Goal: Transaction & Acquisition: Book appointment/travel/reservation

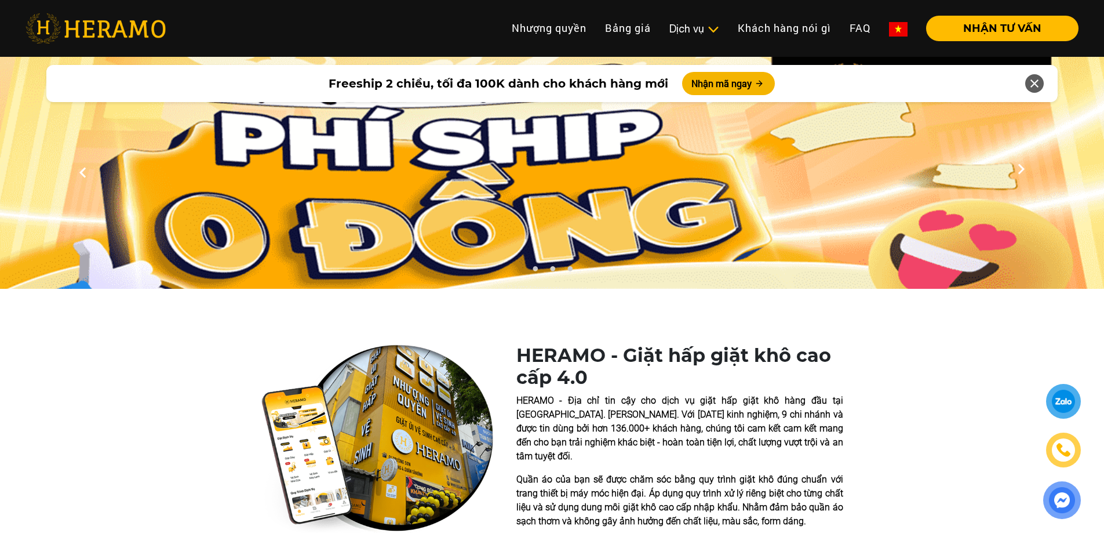
click at [1070, 404] on div at bounding box center [1064, 401] width 30 height 29
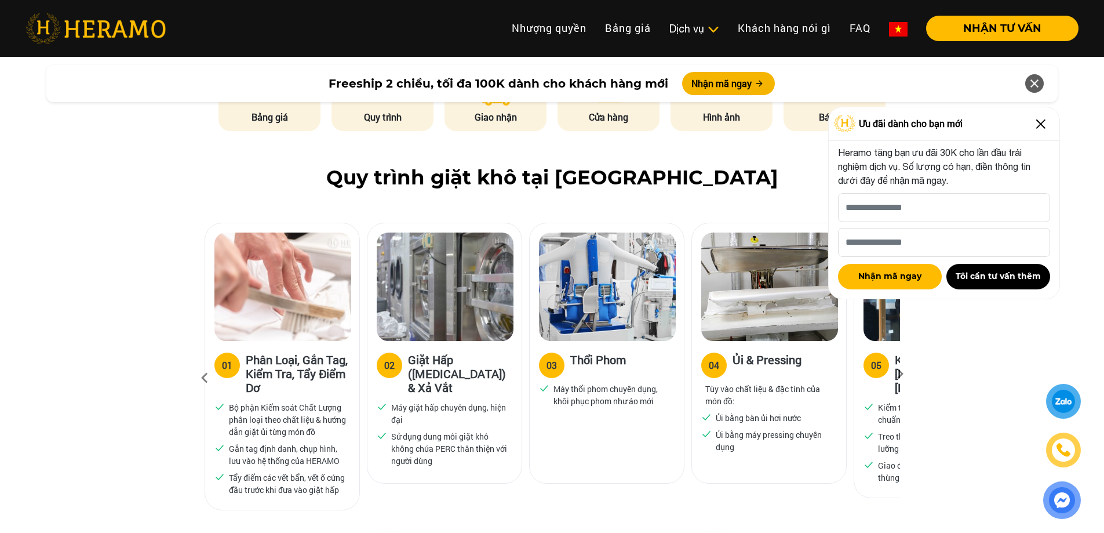
scroll to position [580, 0]
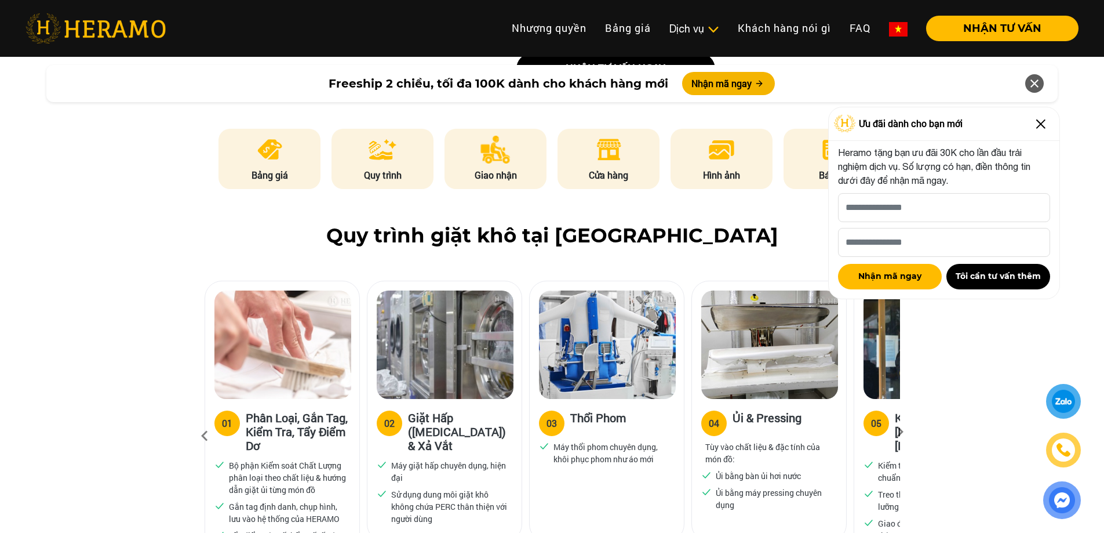
click at [1046, 117] on img at bounding box center [1041, 124] width 19 height 19
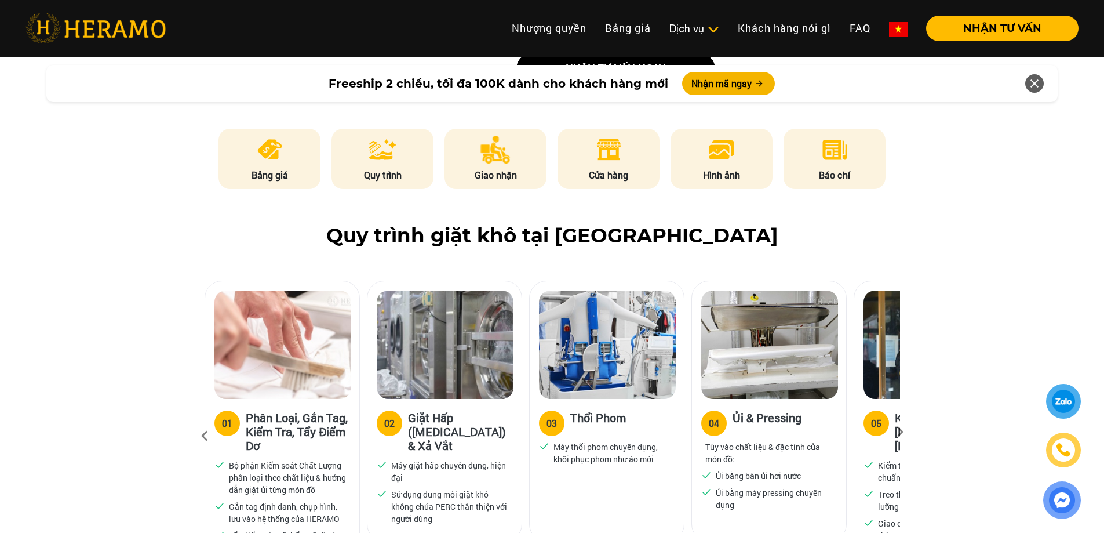
click at [1035, 88] on icon at bounding box center [1035, 83] width 14 height 21
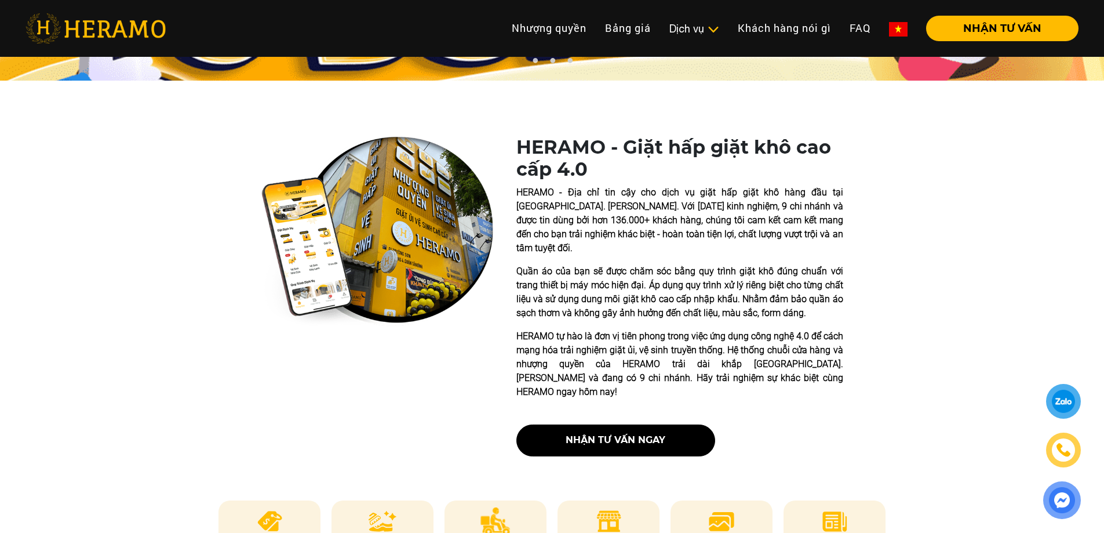
scroll to position [174, 0]
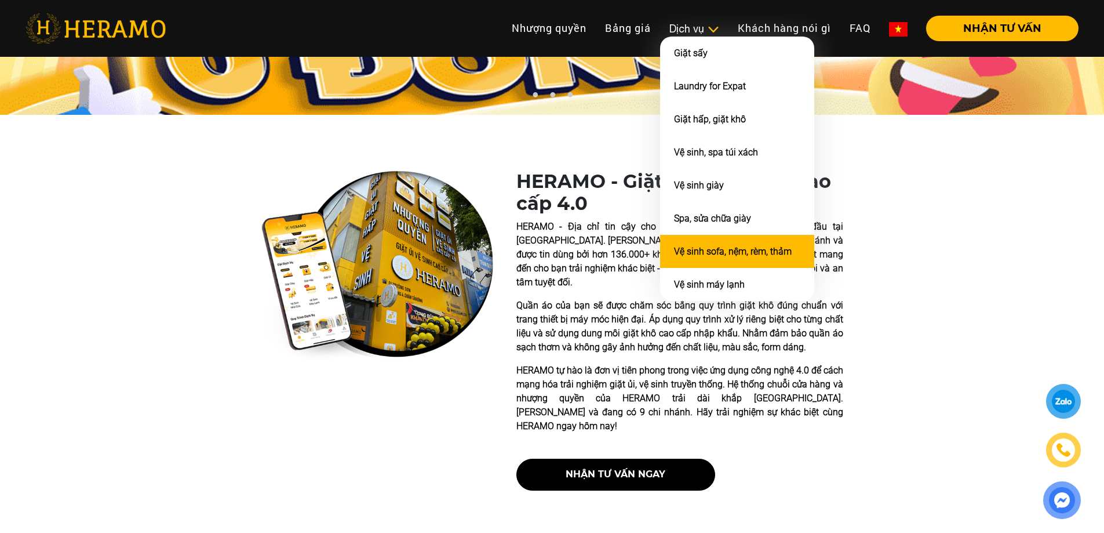
click at [711, 253] on link "Vệ sinh sofa, nệm, rèm, thảm" at bounding box center [733, 251] width 118 height 11
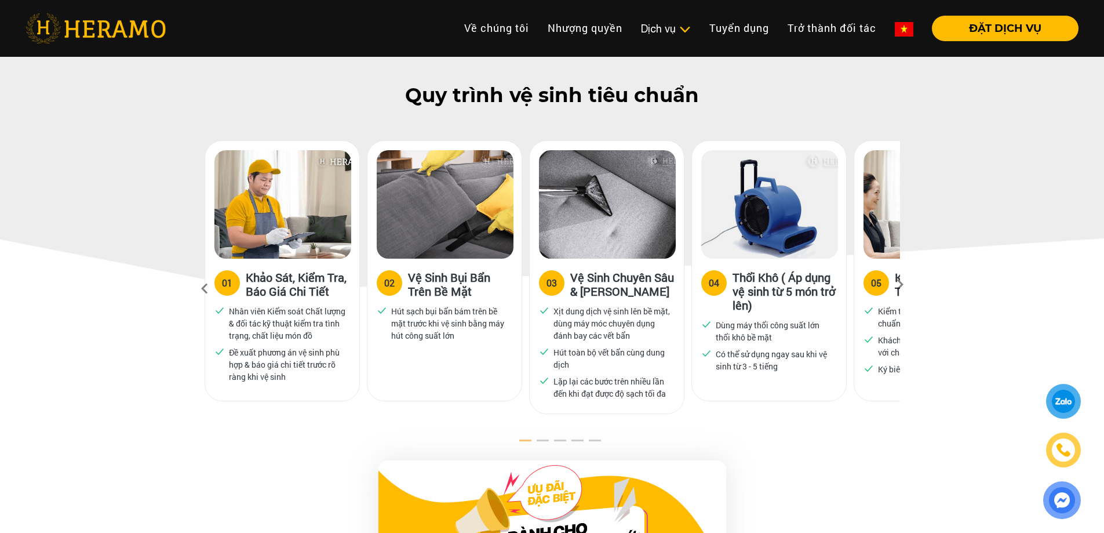
scroll to position [594, 0]
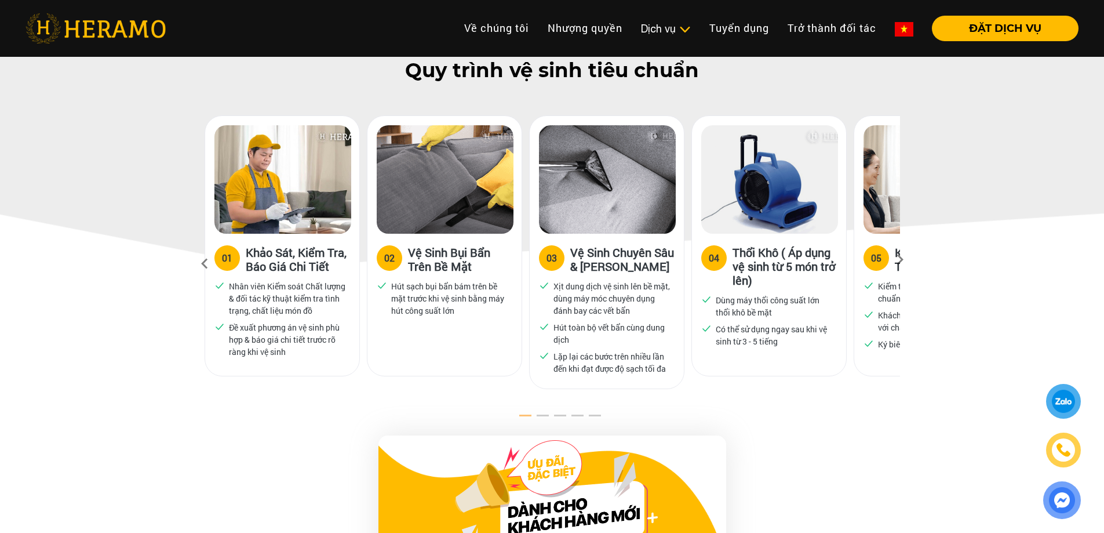
click at [901, 260] on icon at bounding box center [900, 264] width 21 height 8
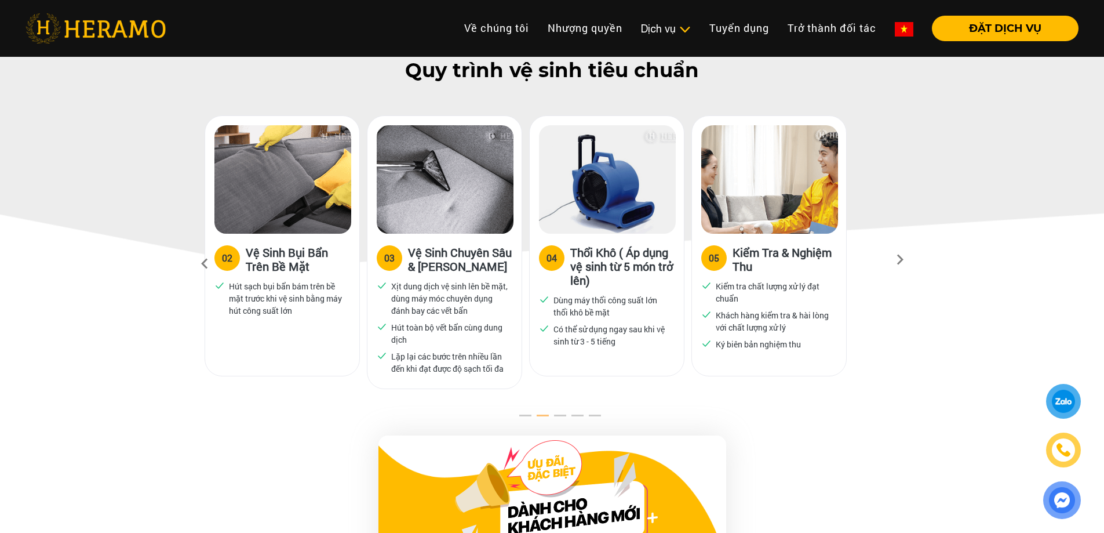
click at [901, 260] on icon at bounding box center [900, 264] width 21 height 8
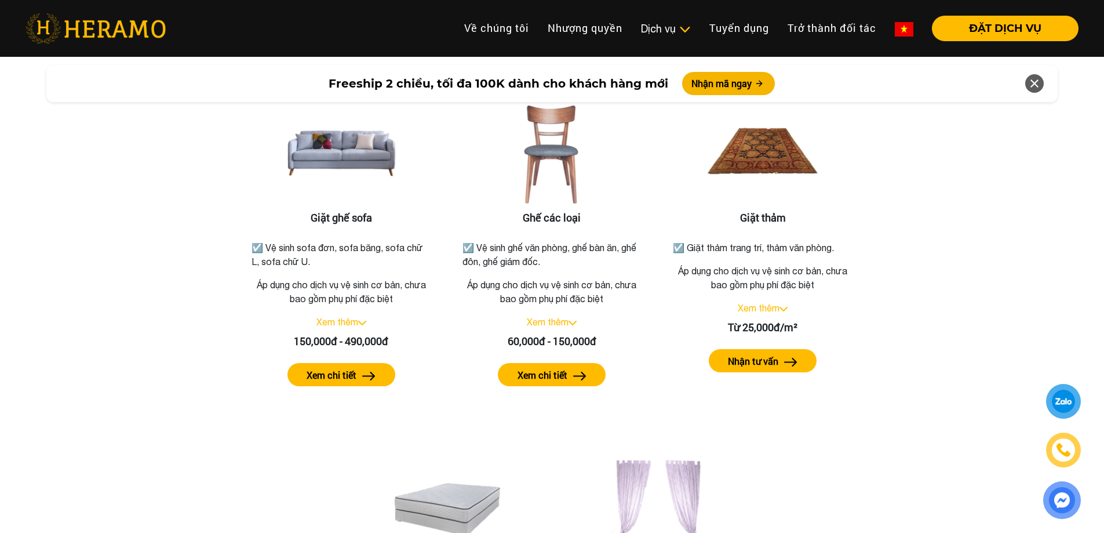
scroll to position [1464, 0]
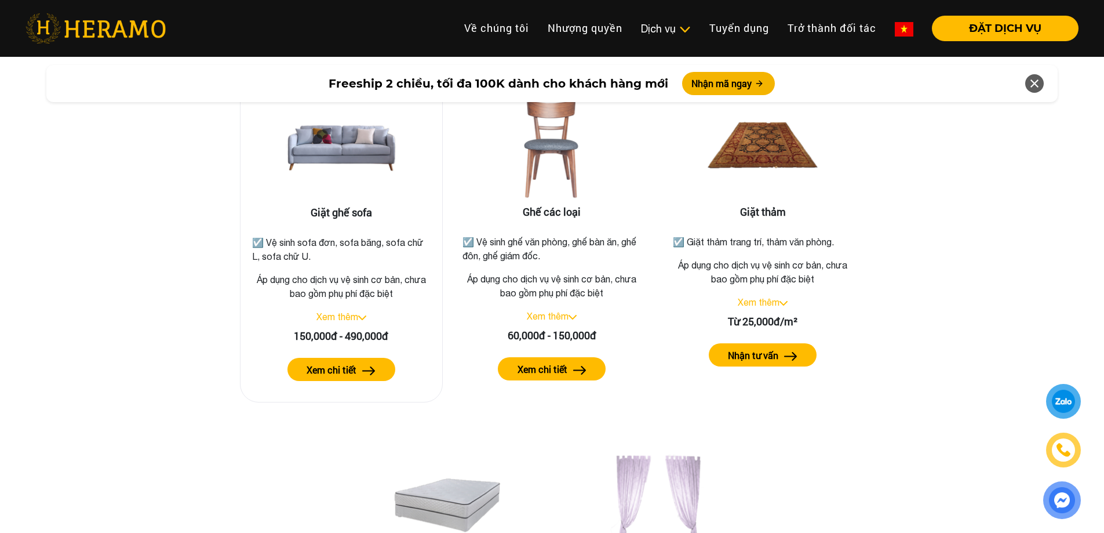
click at [350, 311] on link "Xem thêm" at bounding box center [337, 316] width 42 height 10
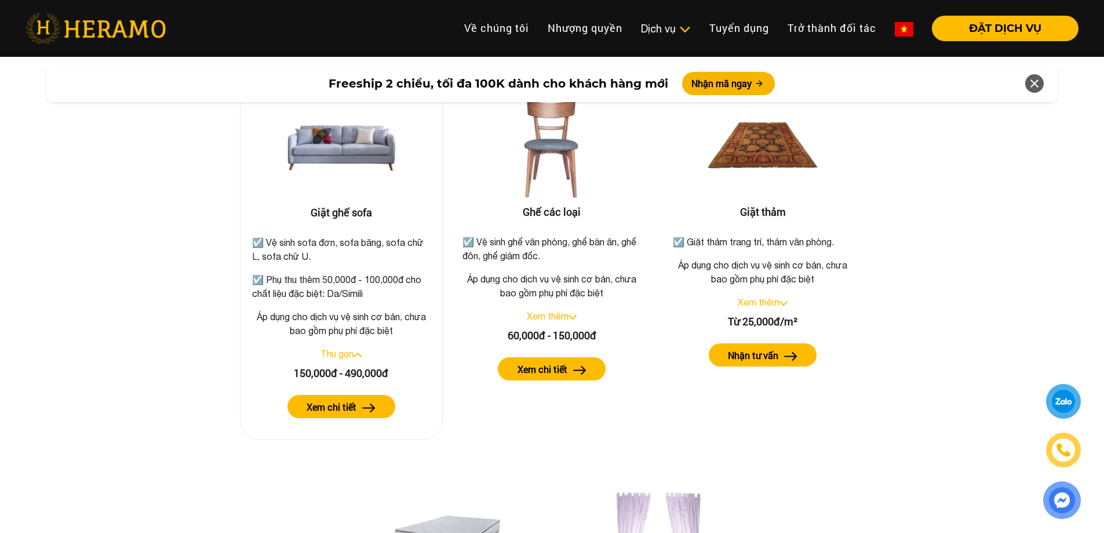
click at [359, 395] on button "Xem chi tiết" at bounding box center [342, 406] width 108 height 23
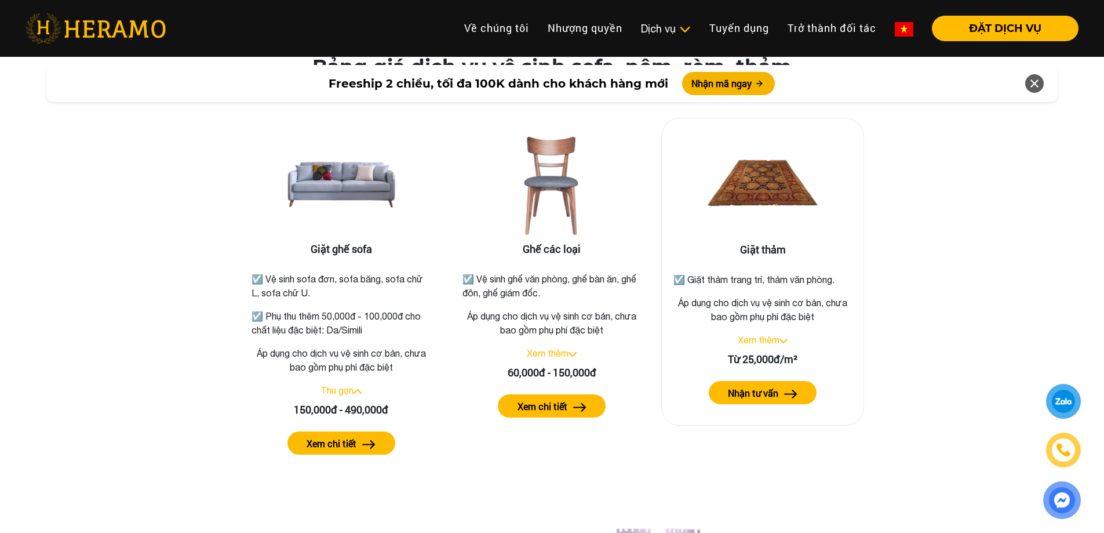
scroll to position [1406, 0]
